Goal: Task Accomplishment & Management: Manage account settings

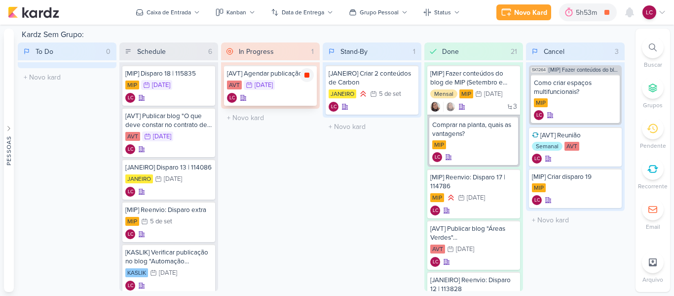
click at [307, 74] on icon at bounding box center [306, 75] width 5 height 5
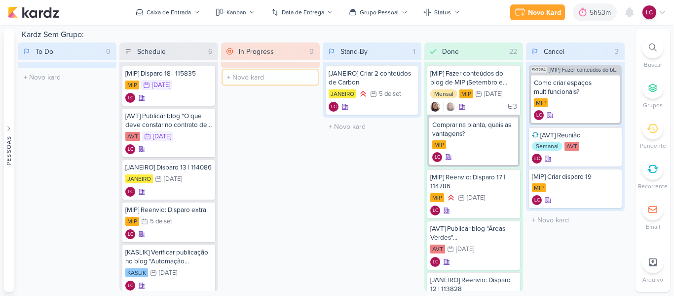
click at [257, 77] on input "text" at bounding box center [270, 77] width 95 height 14
type input "[AVT] Editar blog semana passada"
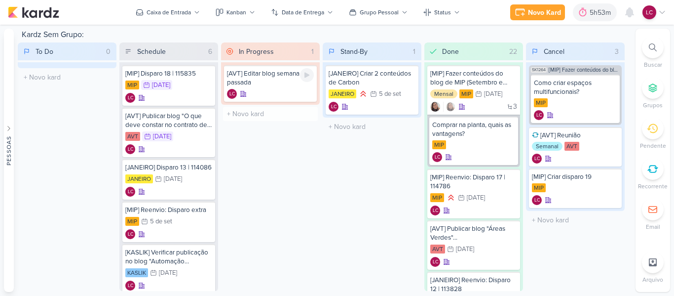
click at [256, 79] on div "[AVT] Editar blog semana passada" at bounding box center [270, 78] width 87 height 18
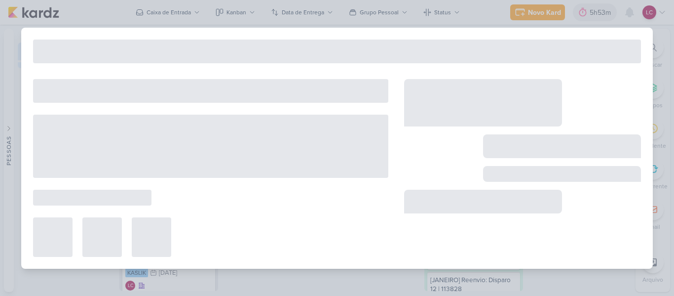
type input "[AVT] Editar blog semana passada"
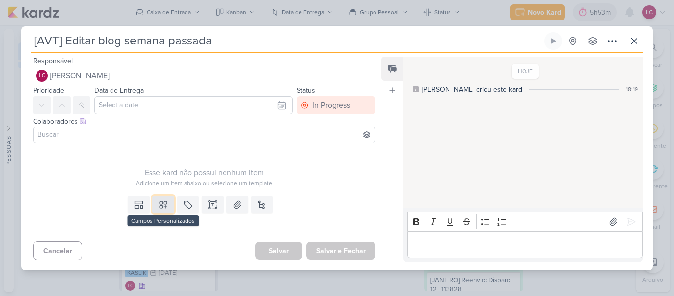
click at [160, 202] on icon at bounding box center [163, 204] width 7 height 7
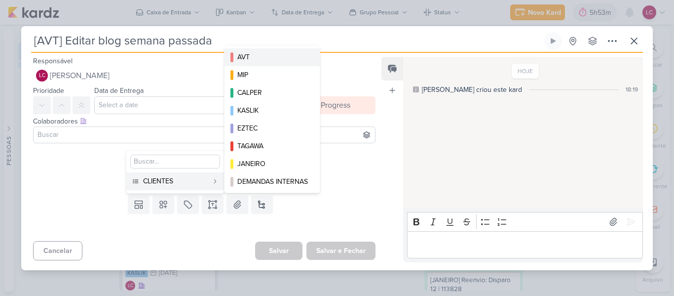
click at [272, 59] on div "AVT" at bounding box center [272, 57] width 71 height 10
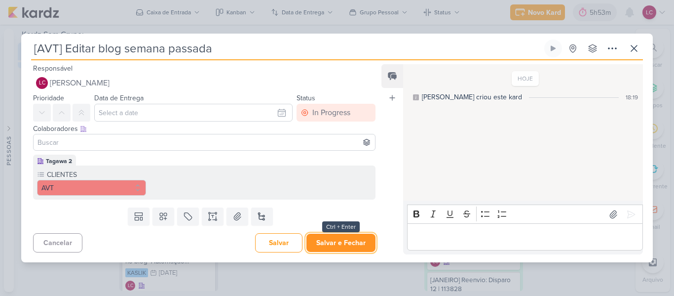
click at [324, 247] on button "Salvar e Fechar" at bounding box center [340, 242] width 69 height 18
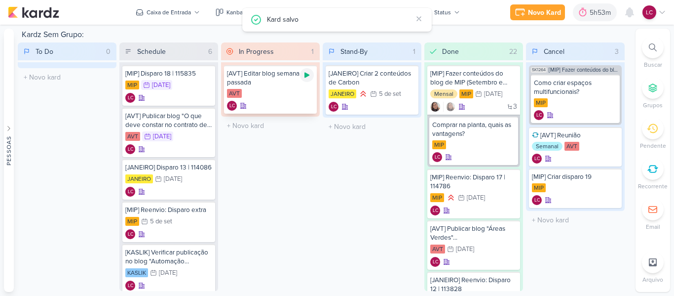
click at [303, 74] on icon at bounding box center [307, 75] width 8 height 8
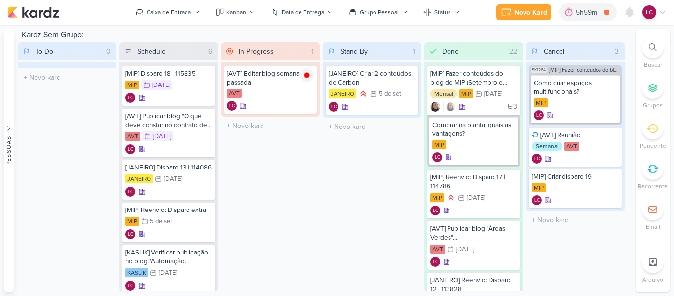
click at [662, 9] on icon at bounding box center [662, 12] width 8 height 8
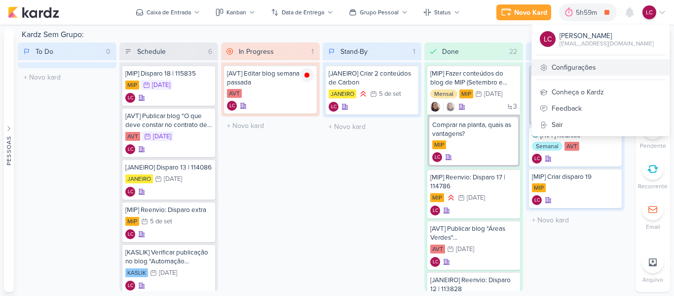
click at [581, 72] on link "Configurações" at bounding box center [601, 67] width 138 height 16
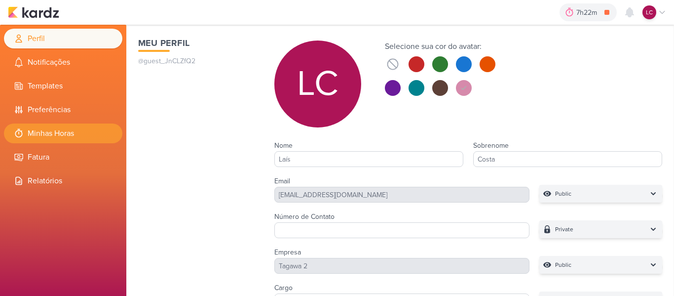
click at [24, 131] on li "Minhas Horas" at bounding box center [63, 133] width 118 height 20
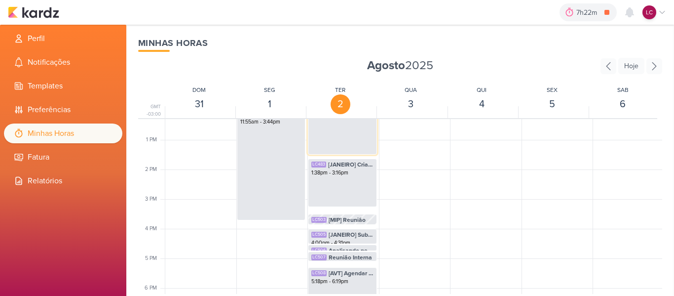
scroll to position [430, 0]
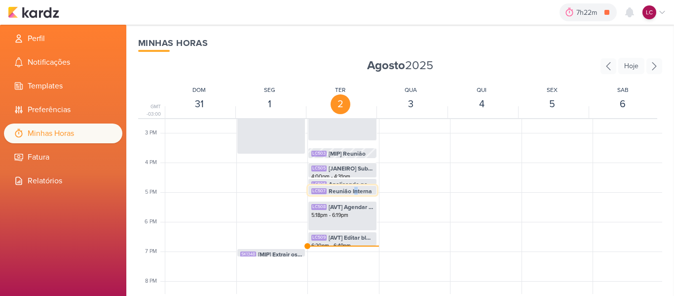
click at [355, 188] on span "Reunião Interna" at bounding box center [350, 191] width 43 height 9
select select "pm"
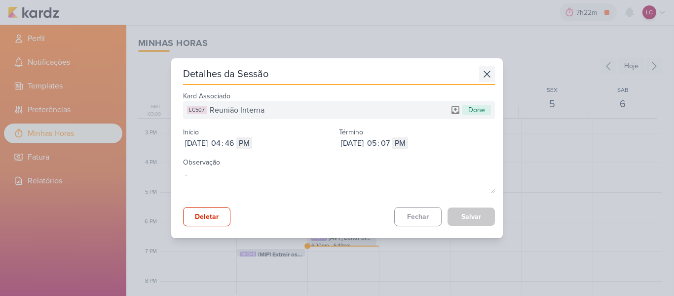
click at [481, 76] on icon at bounding box center [487, 74] width 16 height 16
click at [481, 76] on div "Agosto 2025 Hoje GMT -03:00 DOM 31 SEG 1 TER 2 QUA 3 QUI 4 SEX 5 6" at bounding box center [400, 176] width 524 height 236
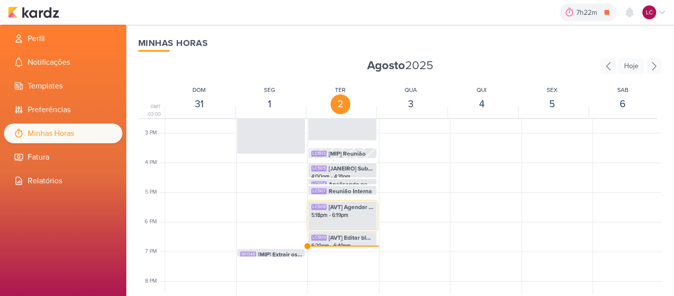
click at [344, 218] on div "5:18pm - 6:19pm" at bounding box center [342, 215] width 62 height 8
select select "pm"
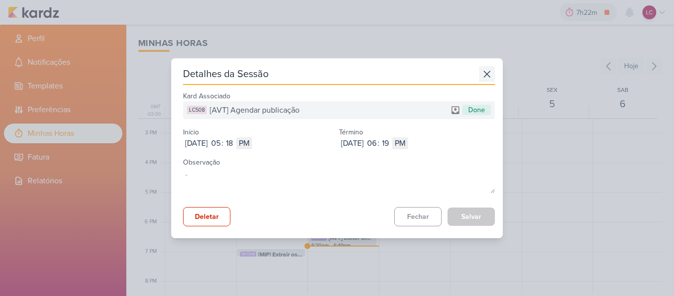
click at [479, 74] on icon at bounding box center [487, 74] width 16 height 16
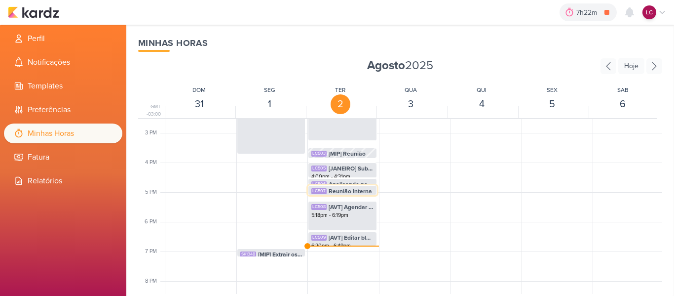
click at [343, 191] on span "Reunião Interna" at bounding box center [350, 191] width 43 height 9
select select "pm"
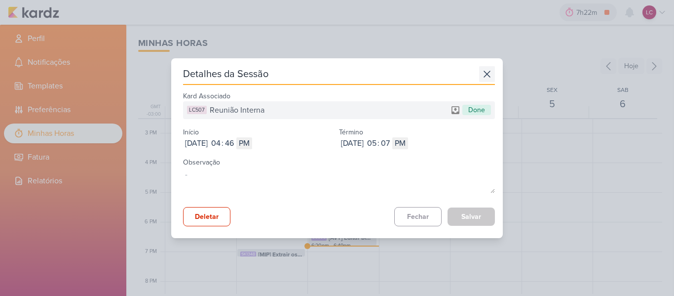
click at [490, 71] on icon at bounding box center [487, 74] width 16 height 16
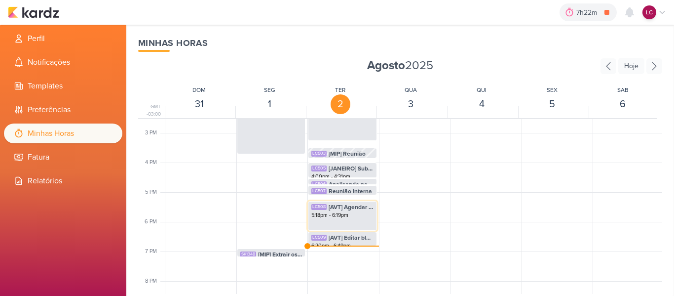
click at [320, 214] on div "5:18pm - 6:19pm" at bounding box center [342, 215] width 62 height 8
select select "pm"
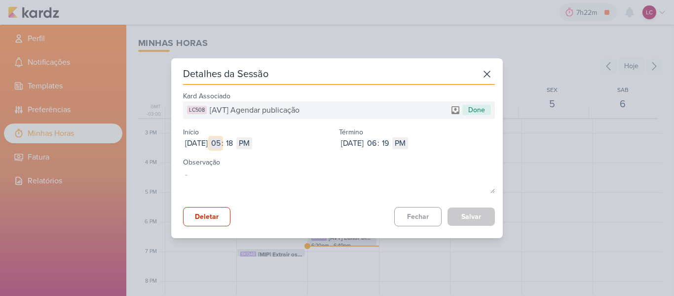
click at [222, 141] on input "05" at bounding box center [216, 143] width 12 height 12
click at [222, 140] on input "05" at bounding box center [216, 143] width 12 height 12
type input "06"
click at [235, 143] on input "18" at bounding box center [230, 143] width 12 height 12
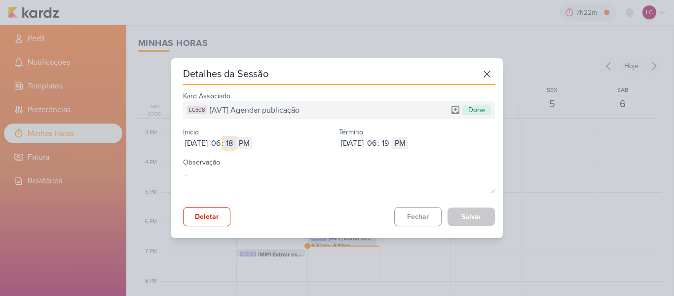
click at [235, 143] on input "18" at bounding box center [230, 143] width 12 height 12
type input "07"
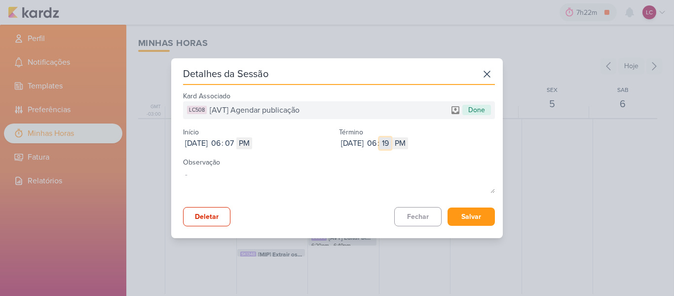
click at [391, 142] on input "19" at bounding box center [385, 143] width 12 height 12
type input "30"
click at [458, 219] on button "Salvar" at bounding box center [471, 216] width 47 height 18
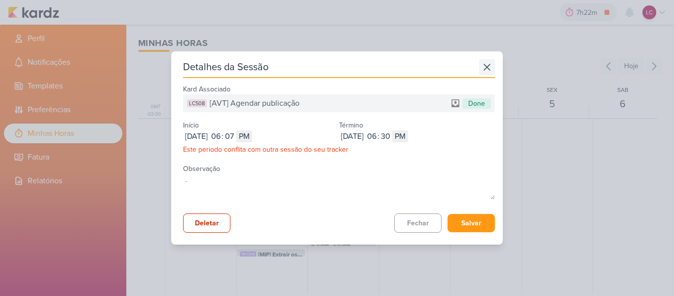
click at [484, 67] on icon at bounding box center [487, 67] width 6 height 6
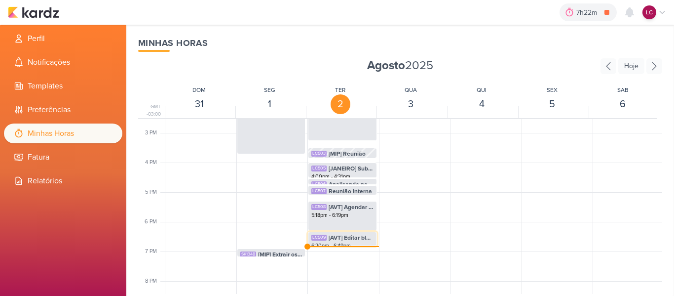
click at [355, 238] on span "[AVT] Editar blog semana passada" at bounding box center [351, 237] width 45 height 9
select select "pm"
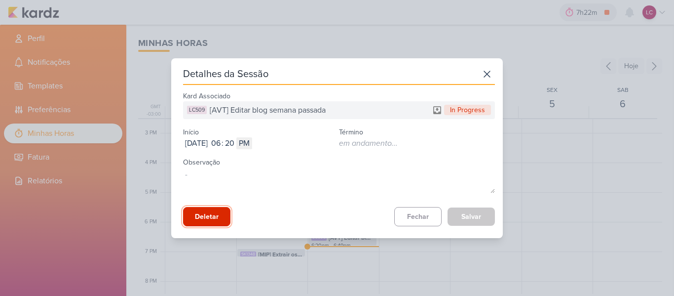
click at [215, 219] on button "Deletar" at bounding box center [206, 216] width 47 height 19
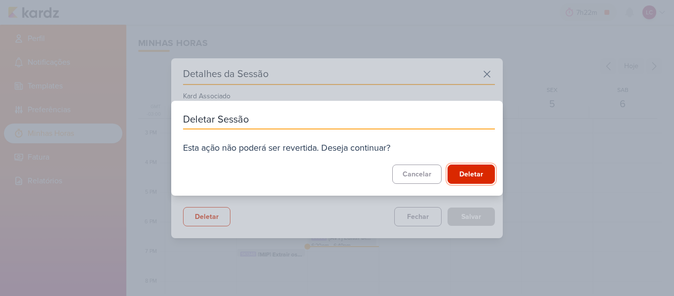
click at [472, 169] on button "Deletar" at bounding box center [471, 173] width 47 height 19
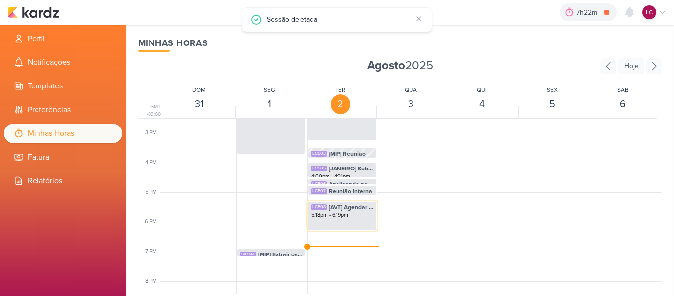
click at [355, 216] on div "5:18pm - 6:19pm" at bounding box center [342, 215] width 62 height 8
select select "pm"
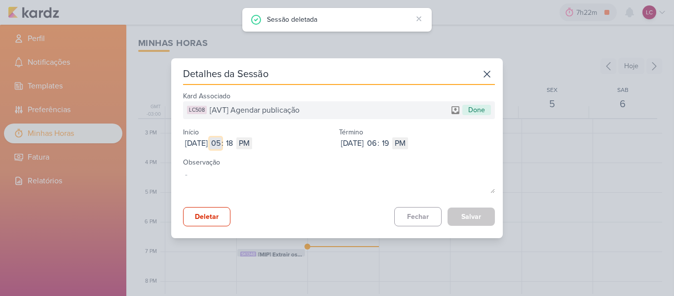
click at [222, 137] on input "05" at bounding box center [216, 143] width 12 height 12
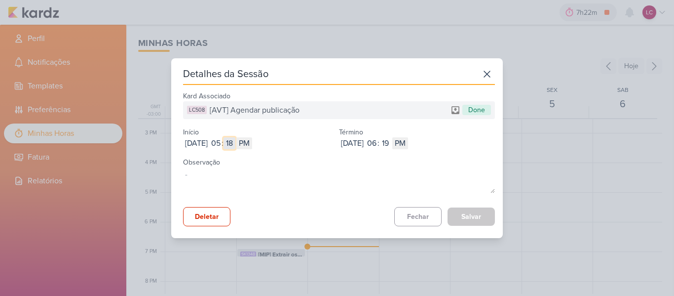
click at [235, 140] on input "18" at bounding box center [230, 143] width 12 height 12
type input "1"
type input "12"
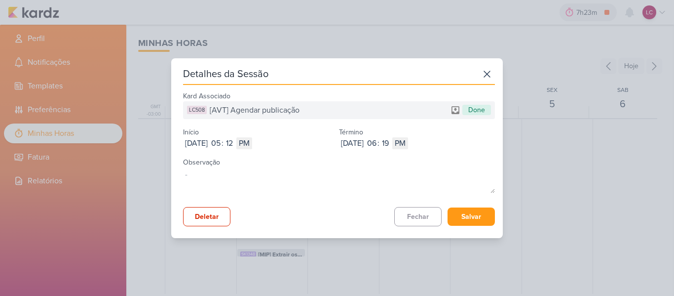
click at [480, 72] on icon at bounding box center [487, 74] width 16 height 16
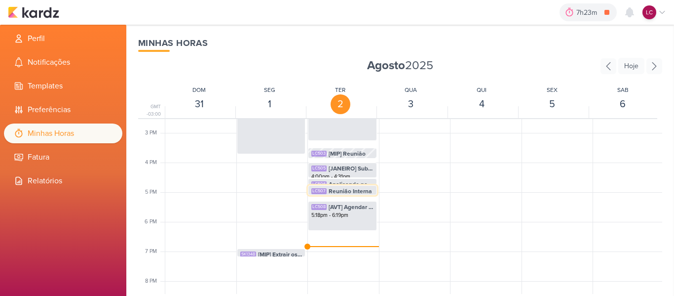
click at [344, 191] on span "Reunião Interna" at bounding box center [350, 191] width 43 height 9
select select "pm"
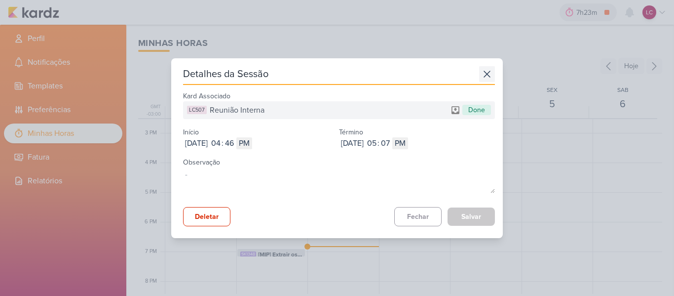
click at [485, 73] on icon at bounding box center [487, 74] width 16 height 16
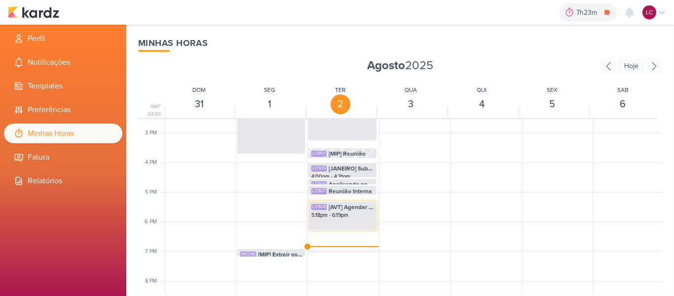
click at [332, 216] on div "5:18pm - 6:19pm" at bounding box center [342, 215] width 62 height 8
select select "pm"
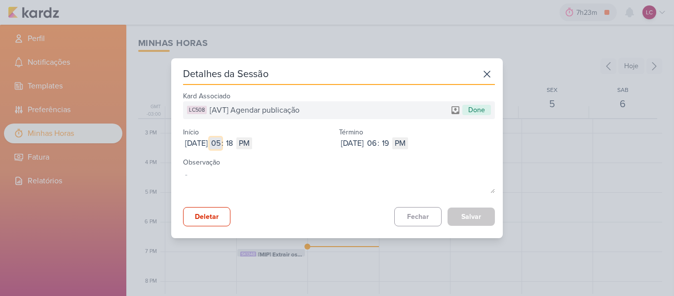
click at [222, 143] on input "05" at bounding box center [216, 143] width 12 height 12
type input "12"
select select "am"
click at [222, 141] on input "12" at bounding box center [216, 143] width 12 height 12
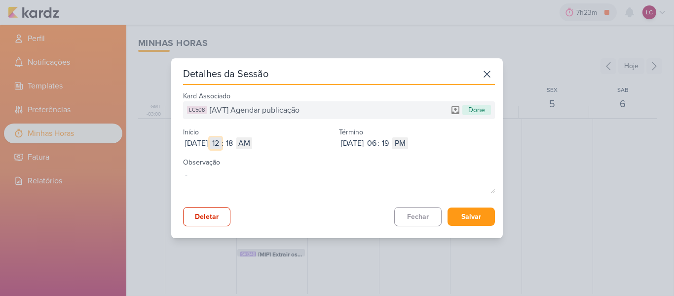
click at [222, 141] on input "12" at bounding box center [216, 143] width 12 height 12
type input "6"
select select "pm"
type input "6"
click at [235, 141] on input "18" at bounding box center [230, 143] width 12 height 12
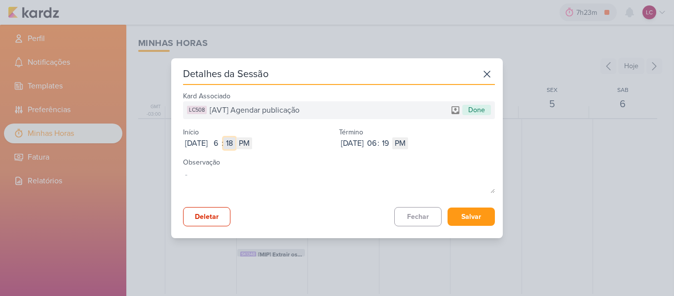
click at [235, 141] on input "18" at bounding box center [230, 143] width 12 height 12
type input "10"
click at [391, 147] on input "19" at bounding box center [385, 143] width 12 height 12
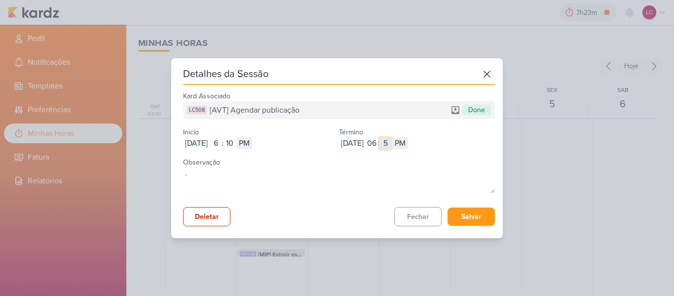
type input "50"
click at [481, 215] on button "Salvar" at bounding box center [471, 216] width 47 height 18
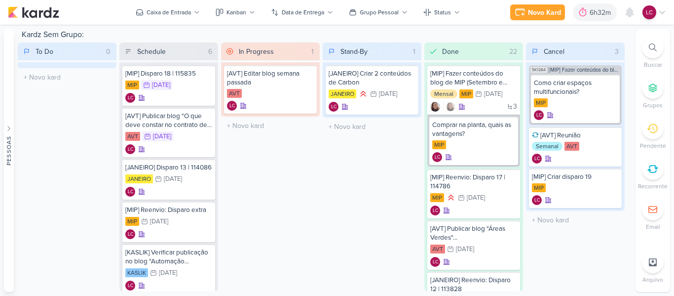
click at [660, 13] on icon at bounding box center [662, 12] width 8 height 8
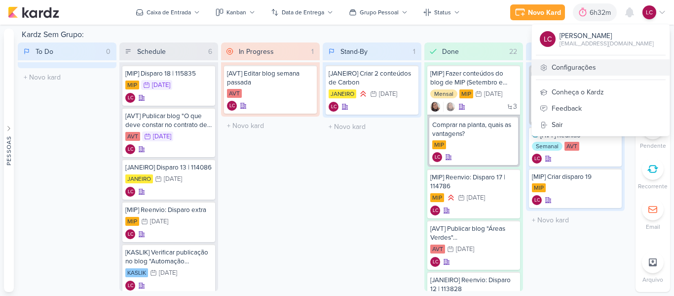
click at [593, 63] on link "Configurações" at bounding box center [601, 67] width 138 height 16
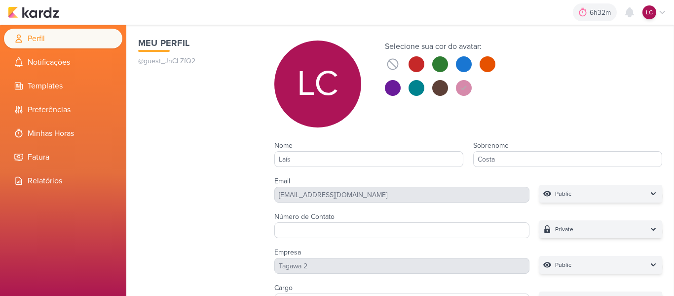
click at [49, 123] on ul "Perfil Notificações Templates Preferências Minhas Horas [GEOGRAPHIC_DATA]" at bounding box center [63, 110] width 126 height 162
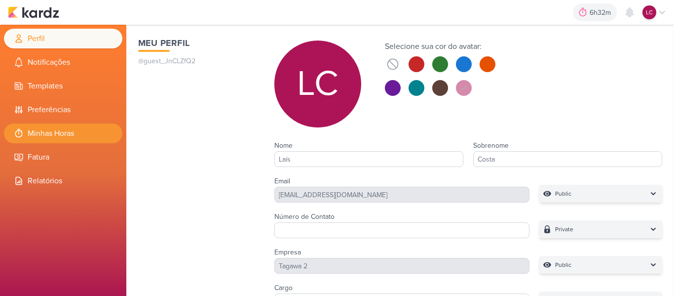
click at [50, 127] on li "Minhas Horas" at bounding box center [63, 133] width 118 height 20
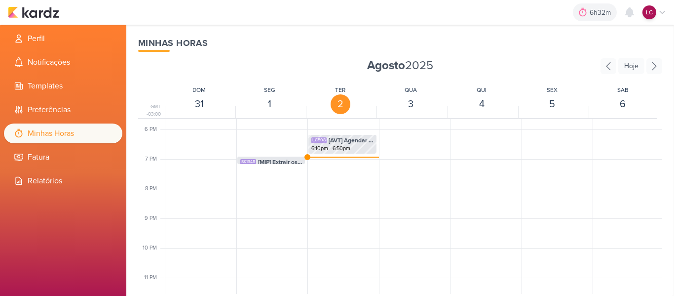
scroll to position [536, 0]
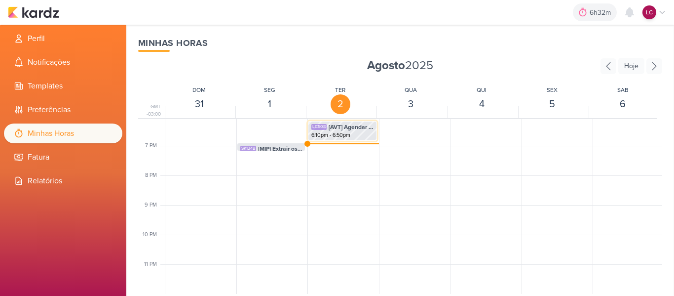
click at [337, 134] on div "6:10pm - 6:50pm" at bounding box center [342, 135] width 62 height 8
select select "pm"
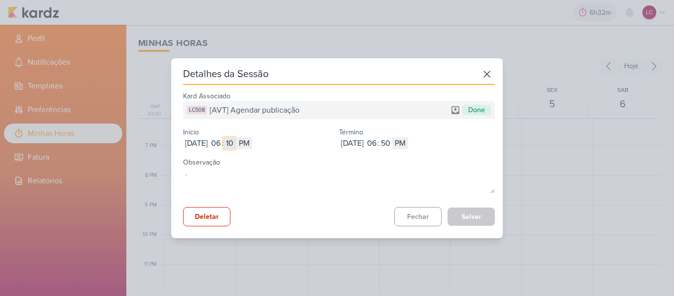
click at [235, 143] on input "10" at bounding box center [230, 143] width 12 height 12
type input "12"
click at [471, 212] on button "Salvar" at bounding box center [471, 216] width 47 height 18
